Goal: Information Seeking & Learning: Learn about a topic

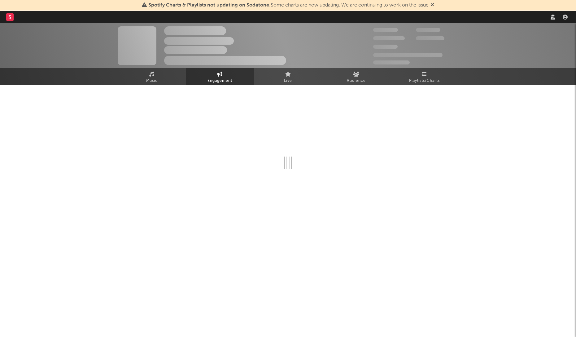
select select "1m"
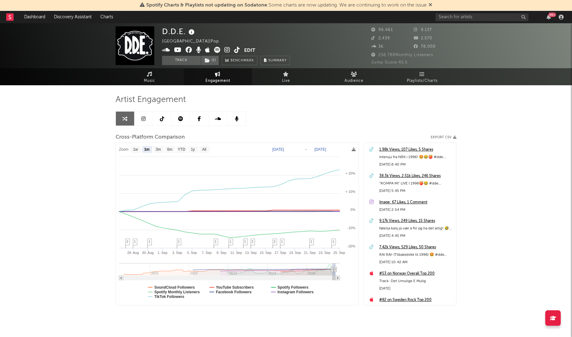
select select "1m"
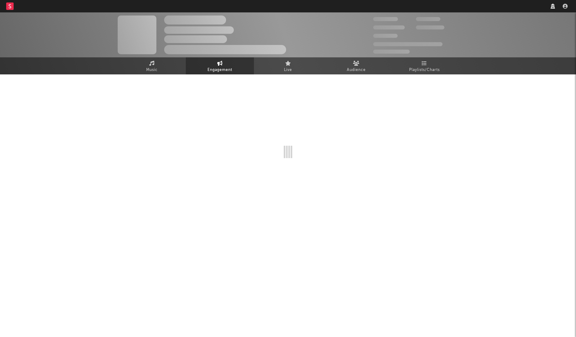
select select "1w"
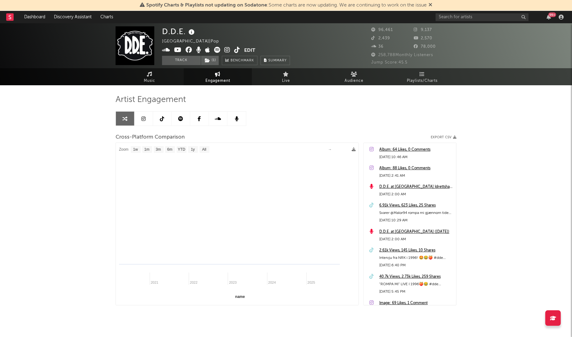
select select "1m"
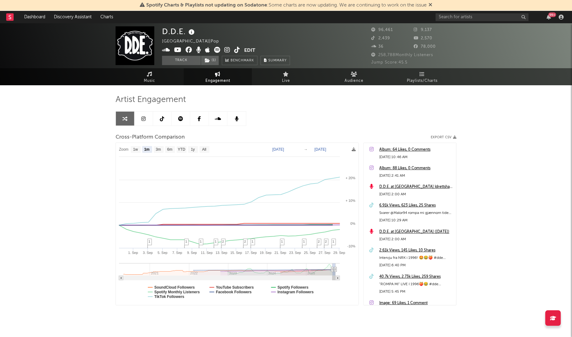
select select "1m"
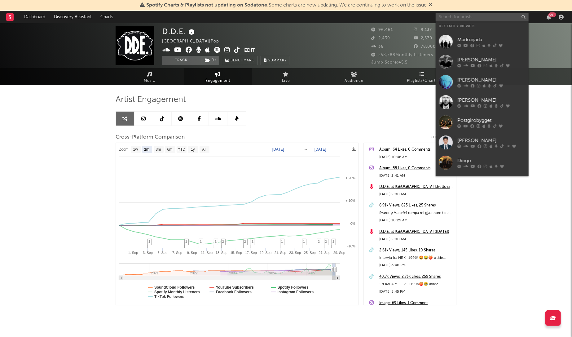
click at [456, 16] on input "text" at bounding box center [482, 17] width 93 height 8
click at [452, 103] on div at bounding box center [446, 102] width 14 height 14
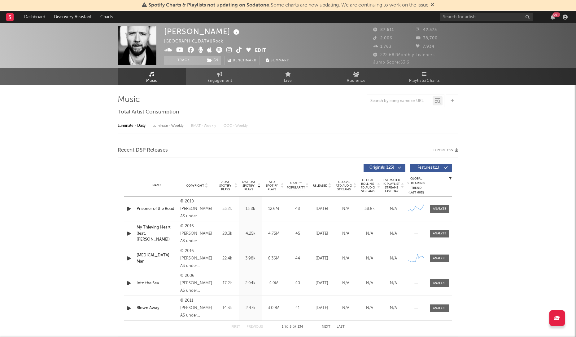
select select "6m"
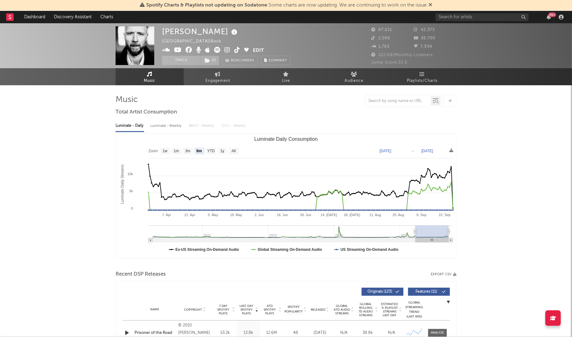
select select "6m"
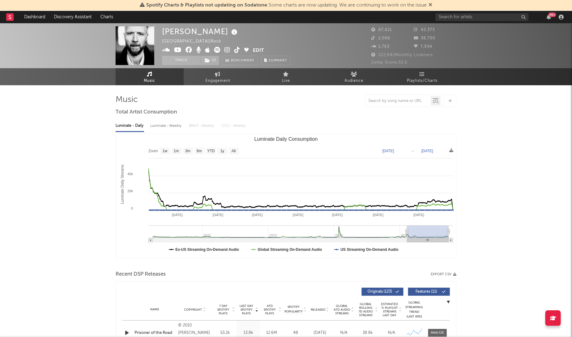
type input "[DATE]"
select select "6m"
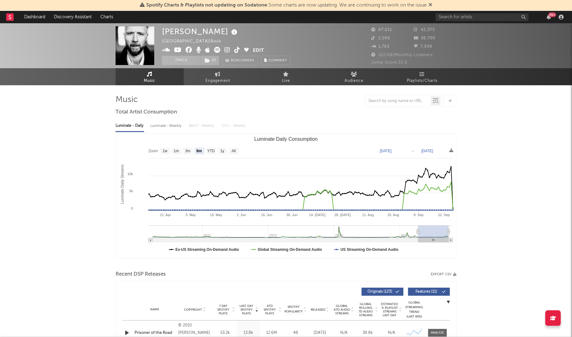
type input "[DATE]"
drag, startPoint x: 415, startPoint y: 232, endPoint x: 418, endPoint y: 234, distance: 4.5
click at [418, 234] on g "Luminate Daily Consumption" at bounding box center [300, 233] width 305 height 17
click at [224, 78] on span "Engagement" at bounding box center [217, 80] width 25 height 7
select select "1w"
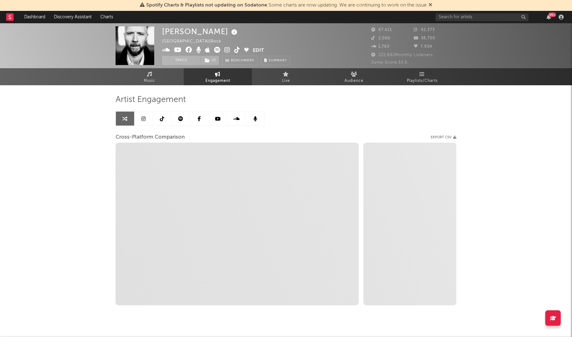
select select "1m"
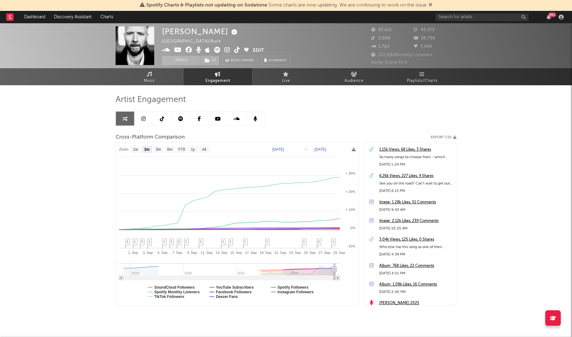
type input "[DATE]"
select select "3m"
type input "[DATE]"
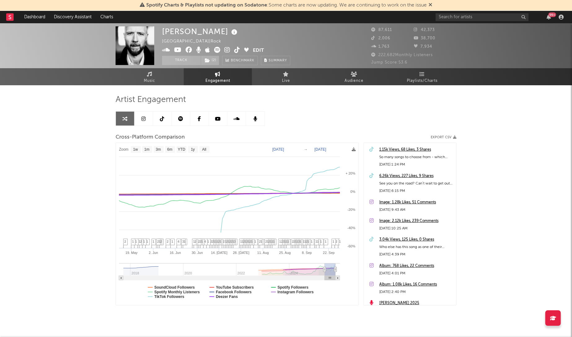
select select "6m"
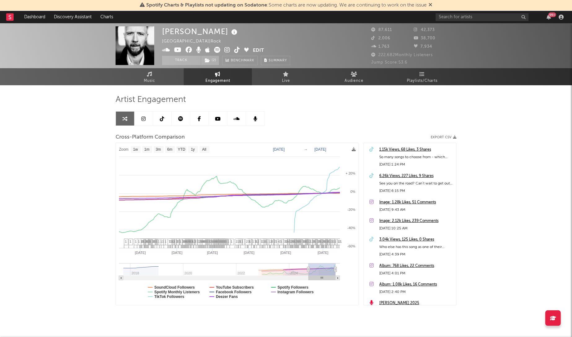
type input "[DATE]"
select select "1w"
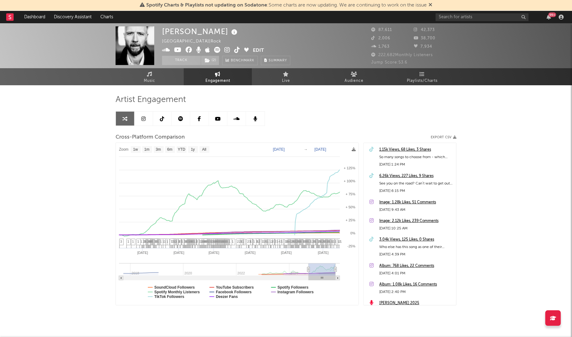
drag, startPoint x: 332, startPoint y: 270, endPoint x: 314, endPoint y: 271, distance: 18.6
